Goal: Task Accomplishment & Management: Complete application form

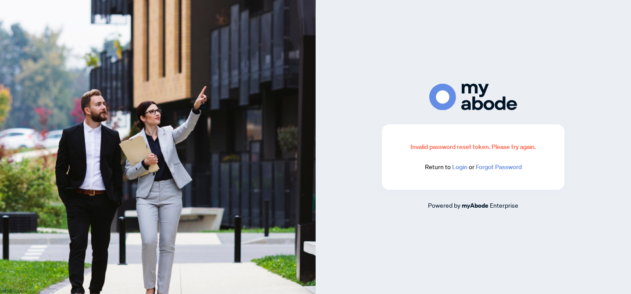
click at [454, 169] on link "Login" at bounding box center [459, 167] width 15 height 8
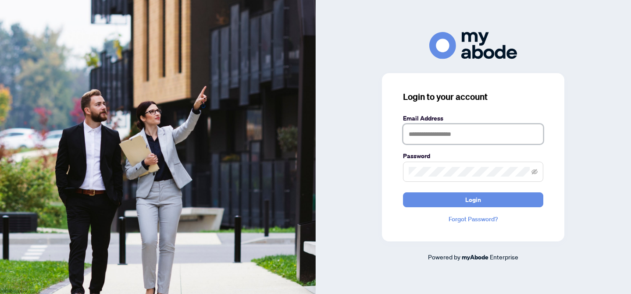
type input "**********"
click at [473, 200] on button "Login" at bounding box center [473, 200] width 140 height 15
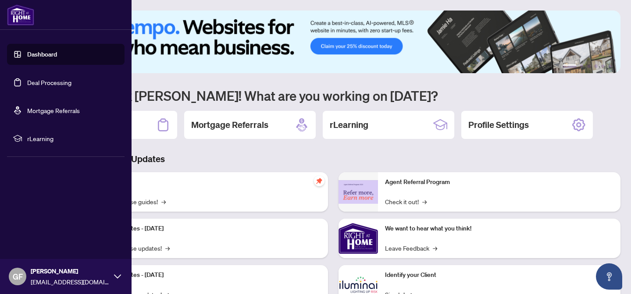
click at [37, 85] on link "Deal Processing" at bounding box center [49, 83] width 44 height 8
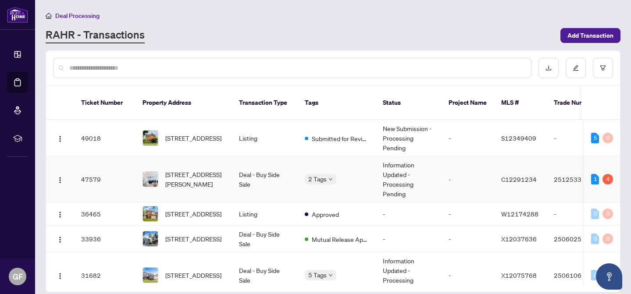
click at [305, 176] on div "Deposit Submitted" at bounding box center [305, 176] width 0 height 0
click at [331, 168] on body "Dashboard Deal Processing Mortgage Referrals rLearning GF [PERSON_NAME] [EMAIL_…" at bounding box center [315, 147] width 631 height 294
click at [329, 167] on body "Dashboard Deal Processing Mortgage Referrals rLearning GF [PERSON_NAME] [EMAIL_…" at bounding box center [315, 147] width 631 height 294
click at [321, 137] on td "Submitted for Review" at bounding box center [337, 138] width 78 height 36
click at [336, 167] on body "Dashboard Deal Processing Mortgage Referrals rLearning GF [PERSON_NAME] [EMAIL_…" at bounding box center [315, 147] width 631 height 294
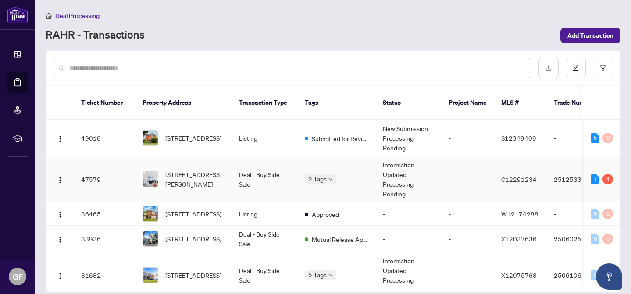
click at [390, 163] on td "Information Updated - Processing Pending" at bounding box center [409, 180] width 66 height 46
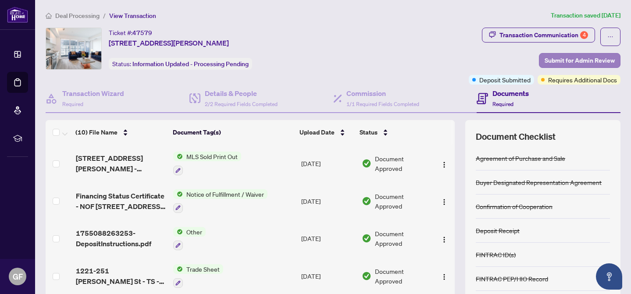
click at [590, 64] on span "Submit for Admin Review" at bounding box center [580, 61] width 70 height 14
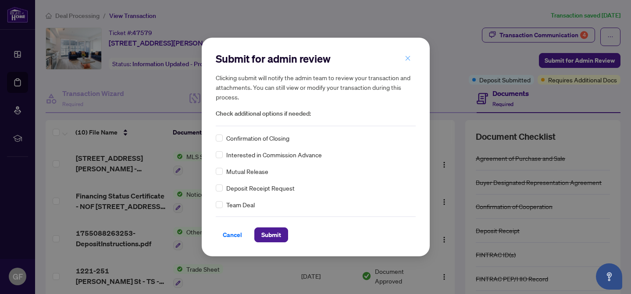
click at [408, 61] on icon "close" at bounding box center [408, 58] width 6 height 6
